Goal: Find specific page/section: Find specific page/section

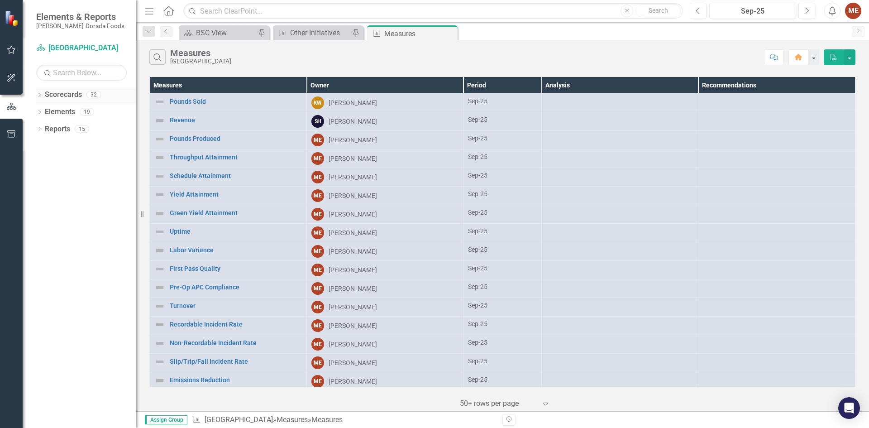
click at [38, 95] on icon "Dropdown" at bounding box center [39, 95] width 6 height 5
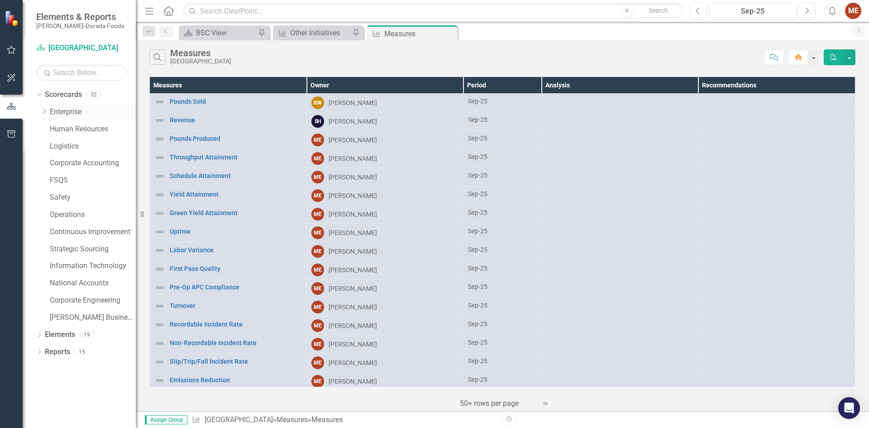
click at [61, 108] on link "Enterprise" at bounding box center [93, 112] width 86 height 10
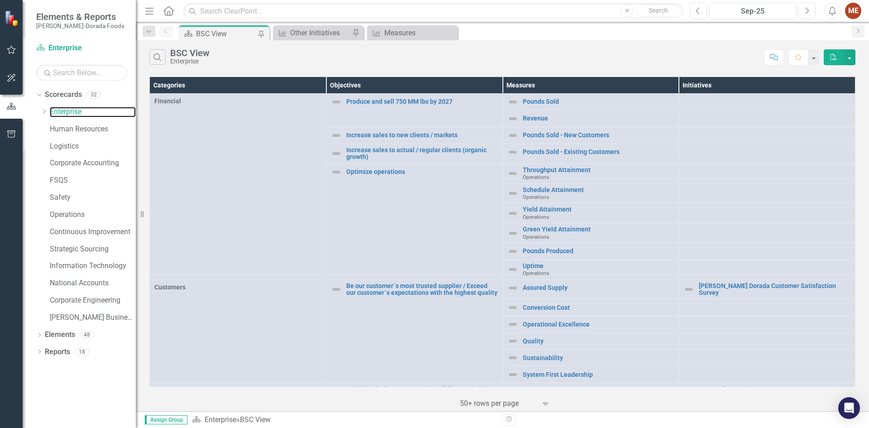
scroll to position [45, 0]
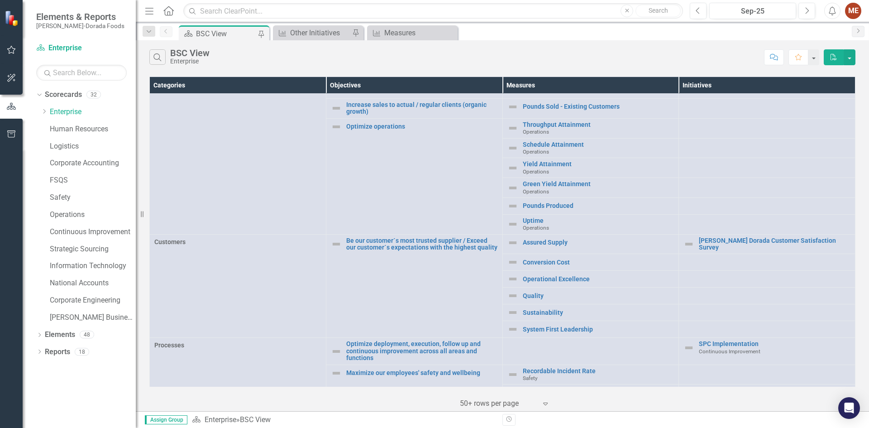
click at [397, 315] on td "Be our customer´s most trusted supplier / Exceed our customer´s expectations wi…" at bounding box center [414, 286] width 177 height 104
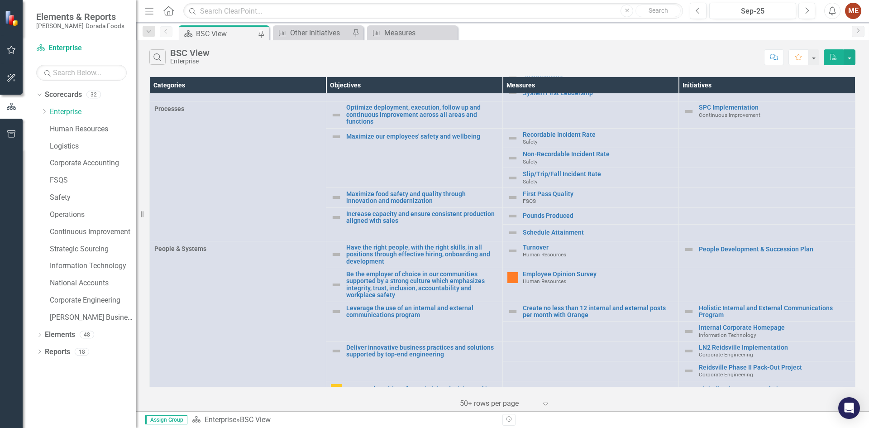
scroll to position [290, 0]
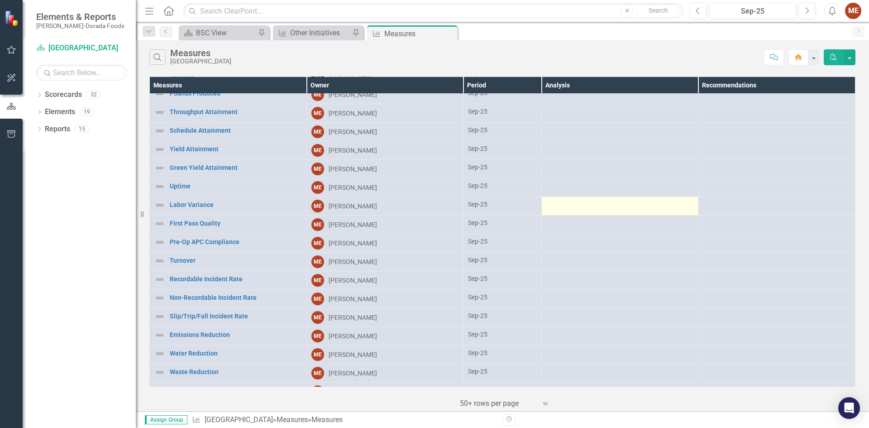
scroll to position [60, 0]
